Goal: Obtain resource: Download file/media

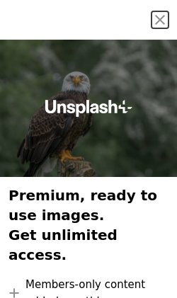
scroll to position [5, 0]
click at [145, 148] on div at bounding box center [88, 108] width 177 height 137
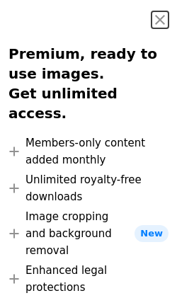
scroll to position [141, 0]
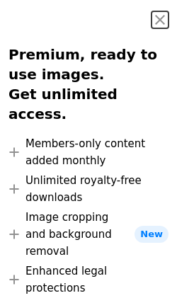
click at [156, 27] on button "An X shape" at bounding box center [159, 19] width 17 height 17
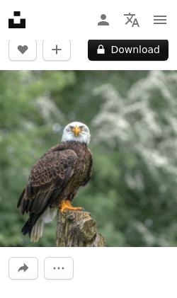
scroll to position [75, 0]
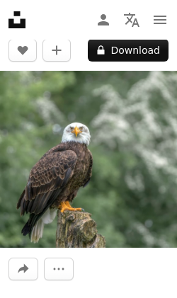
click at [130, 197] on img at bounding box center [88, 159] width 177 height 177
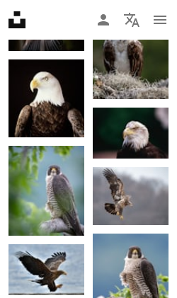
scroll to position [1253, 0]
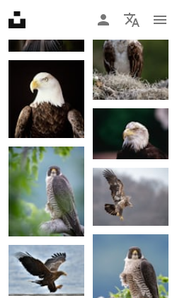
click at [30, 92] on img at bounding box center [46, 99] width 76 height 78
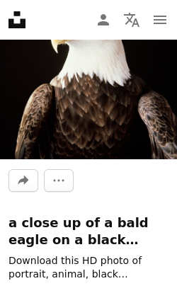
scroll to position [168, 0]
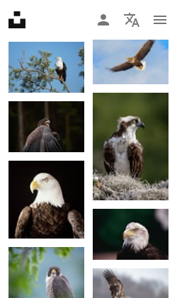
scroll to position [1163, 0]
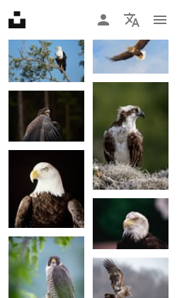
click at [68, 188] on img at bounding box center [46, 189] width 76 height 78
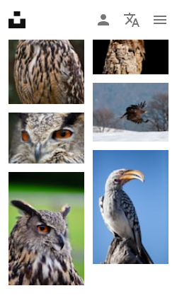
scroll to position [2724, 0]
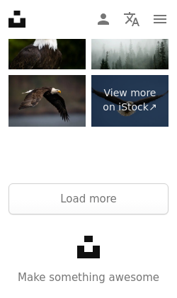
scroll to position [5724, 0]
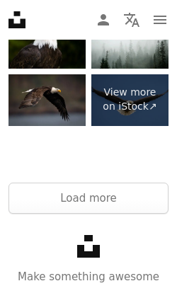
click at [132, 188] on button "Load more" at bounding box center [88, 198] width 160 height 31
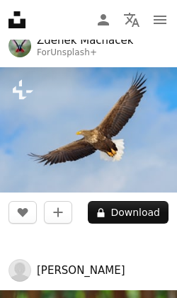
scroll to position [5655, 0]
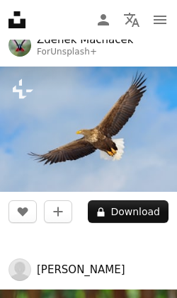
click at [17, 86] on icon "Plus sign for Unsplash+" at bounding box center [22, 89] width 23 height 23
